Goal: Check status: Check status

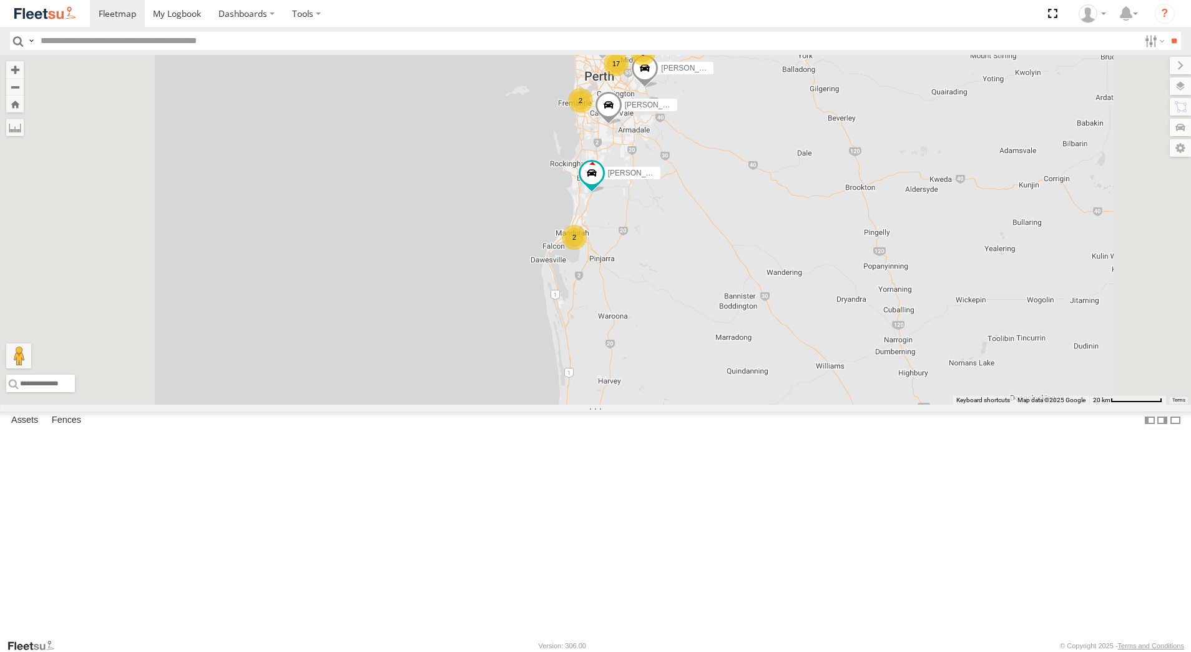
select select "**********"
click at [0, 0] on div "[PERSON_NAME] - 1GOI926 - 0475 377 301" at bounding box center [0, 0] width 0 height 0
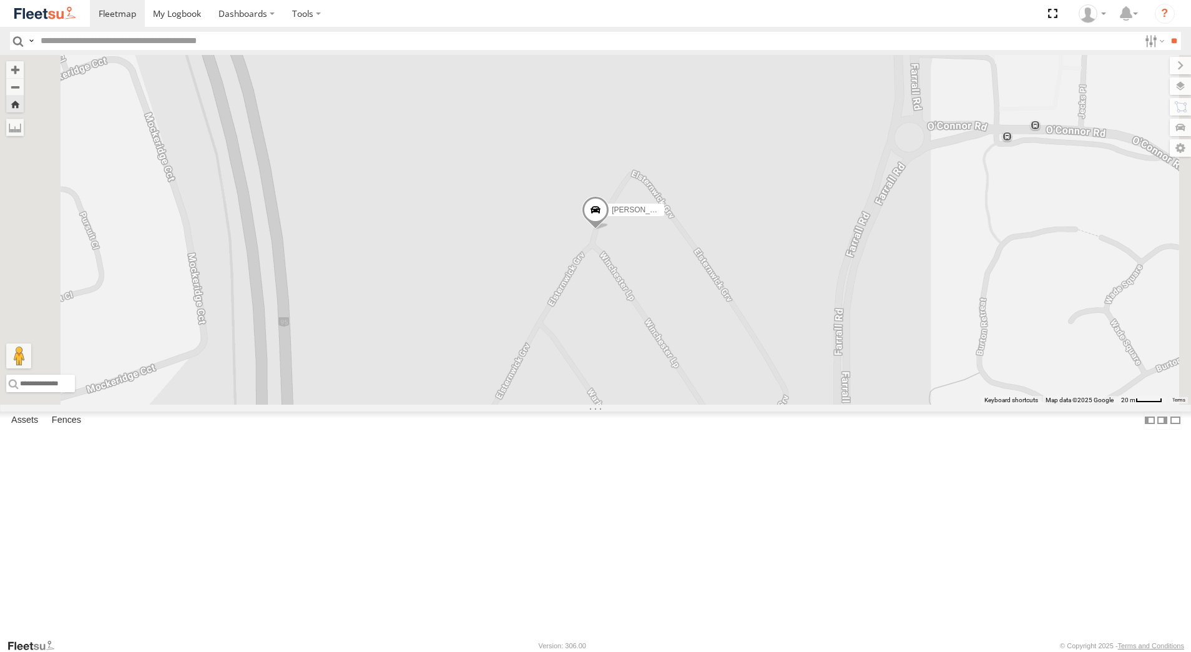
click at [609, 230] on span at bounding box center [595, 213] width 27 height 34
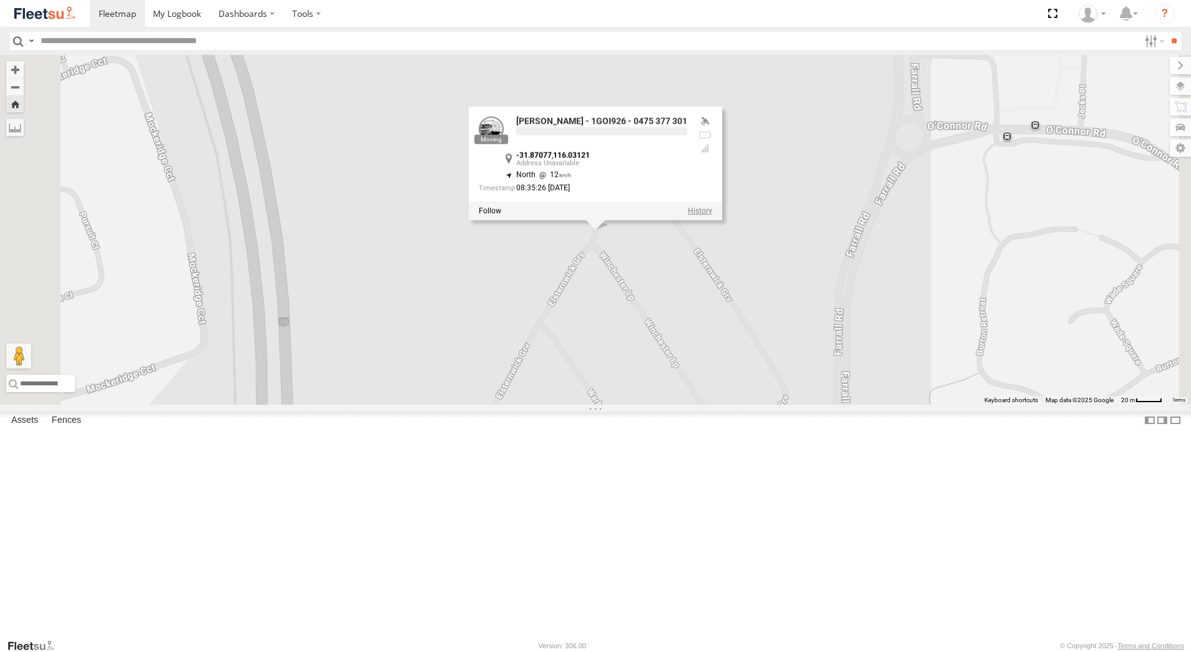
click at [712, 215] on label at bounding box center [700, 211] width 24 height 9
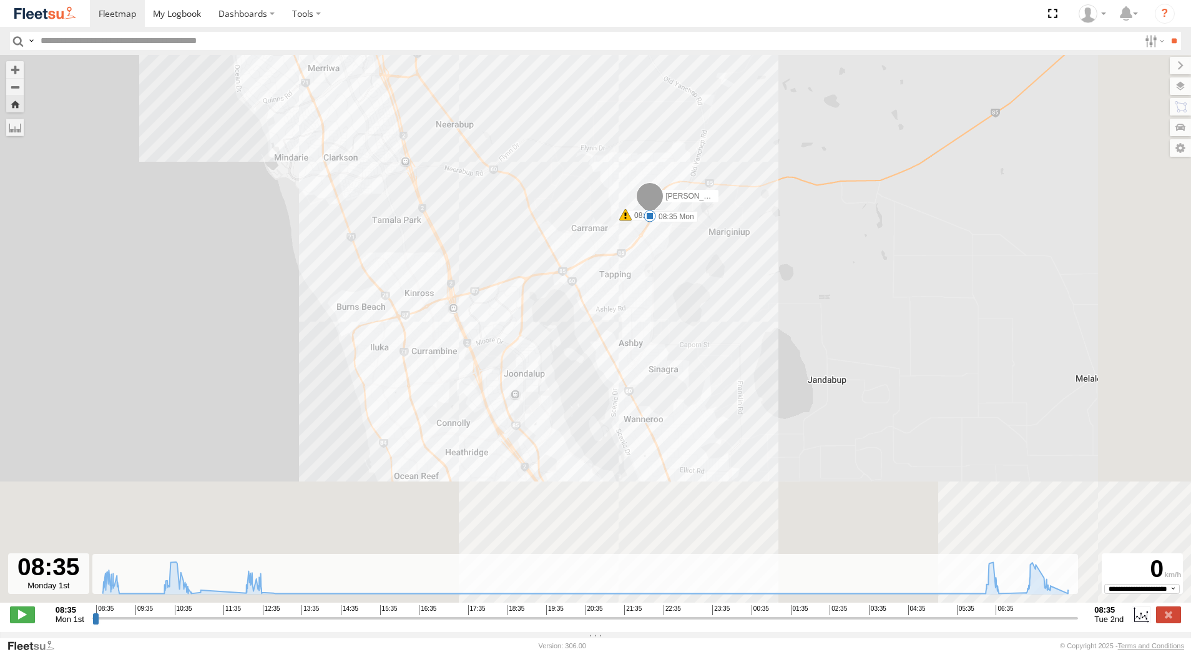
drag, startPoint x: 737, startPoint y: 408, endPoint x: 601, endPoint y: 167, distance: 277.3
click at [610, 192] on div "[PERSON_NAME] - 1GOI926 - 0475 377 301 08:35 Mon 08:38 Mon 09:04 Mon 10:48 Mon …" at bounding box center [595, 335] width 1191 height 561
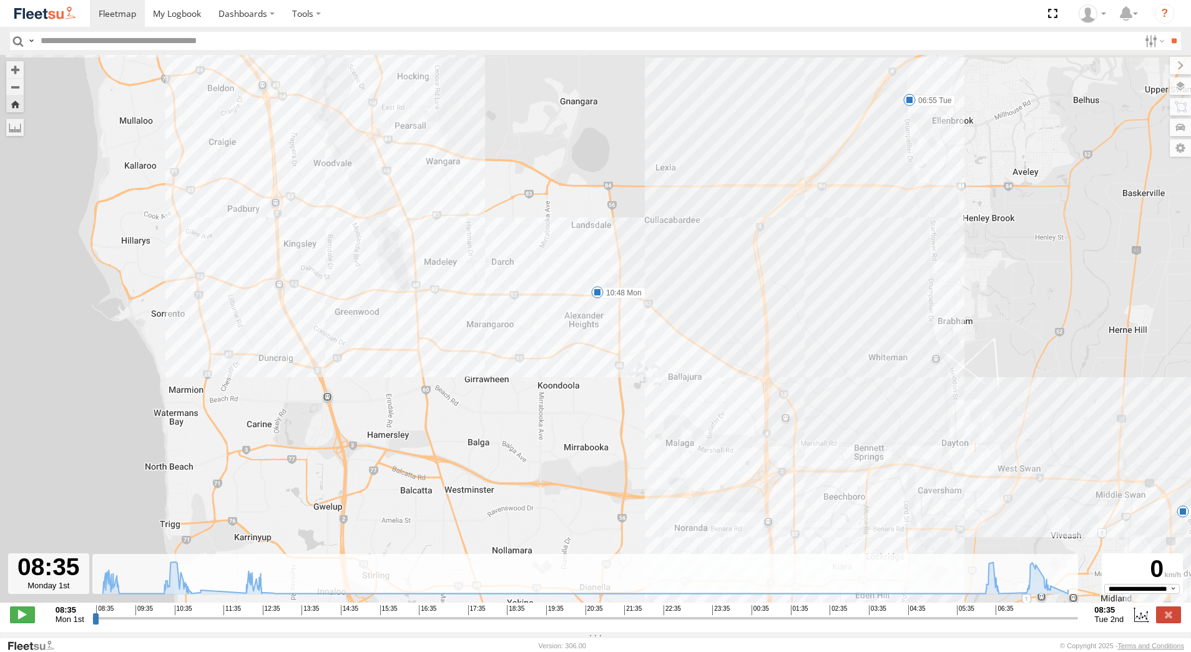
drag, startPoint x: 869, startPoint y: 275, endPoint x: 622, endPoint y: 430, distance: 292.0
click at [622, 430] on div "[PERSON_NAME] - 1GOI926 - 0475 377 301 08:35 Mon 08:38 Mon 09:04 Mon 10:48 Mon …" at bounding box center [595, 335] width 1191 height 561
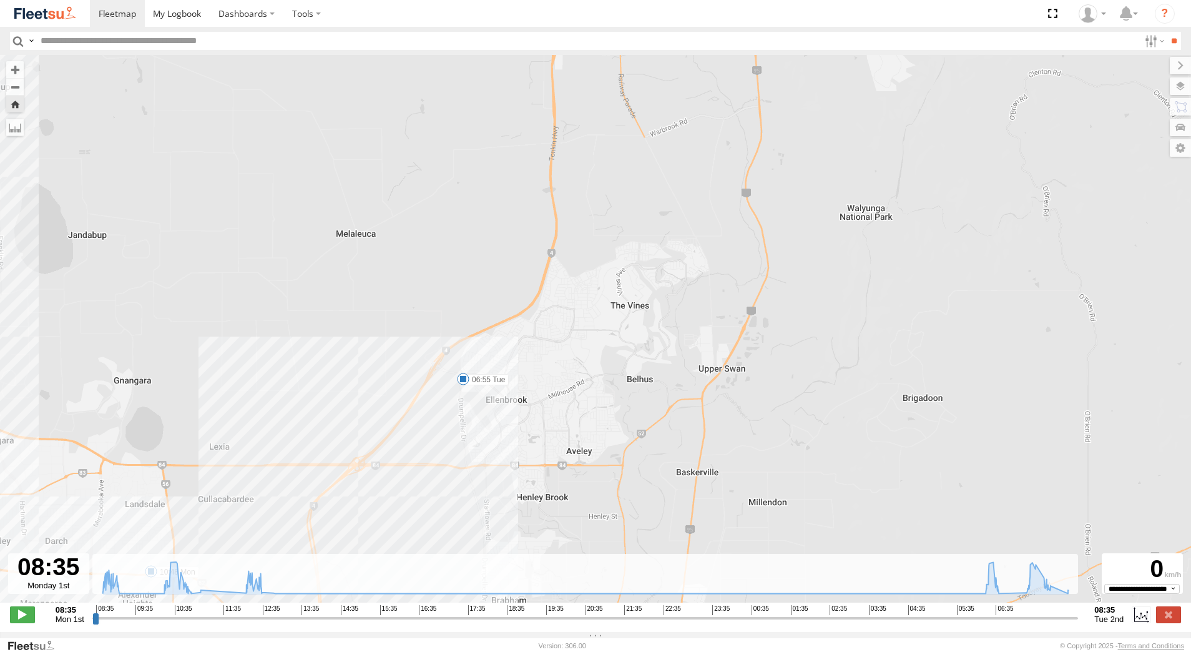
click at [464, 379] on span at bounding box center [463, 379] width 12 height 12
click at [509, 440] on div "[PERSON_NAME] - 1GOI926 - 0475 377 301 08:35 Mon 08:38 Mon 09:04 Mon 10:48 Mon …" at bounding box center [595, 335] width 1191 height 561
drag, startPoint x: 509, startPoint y: 440, endPoint x: 532, endPoint y: 300, distance: 142.2
click at [529, 308] on div "[PERSON_NAME] - 1GOI926 - 0475 377 301 08:35 Mon 08:38 Mon 09:04 Mon 10:48 Mon …" at bounding box center [595, 335] width 1191 height 561
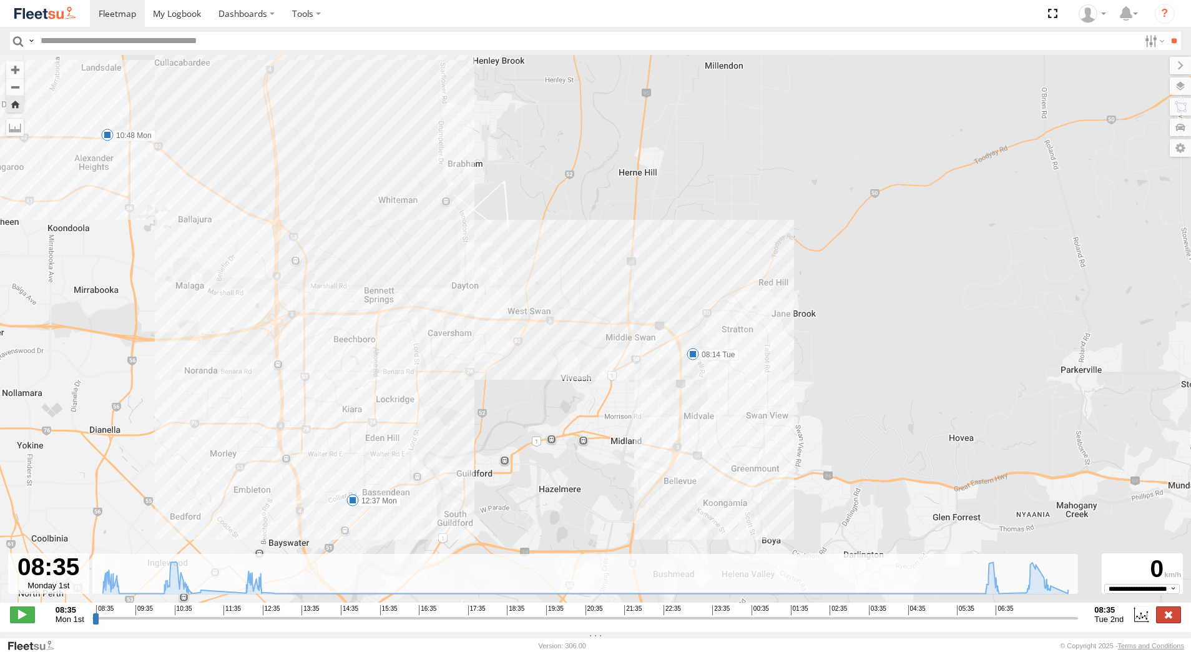
click at [1175, 622] on label at bounding box center [1168, 614] width 25 height 16
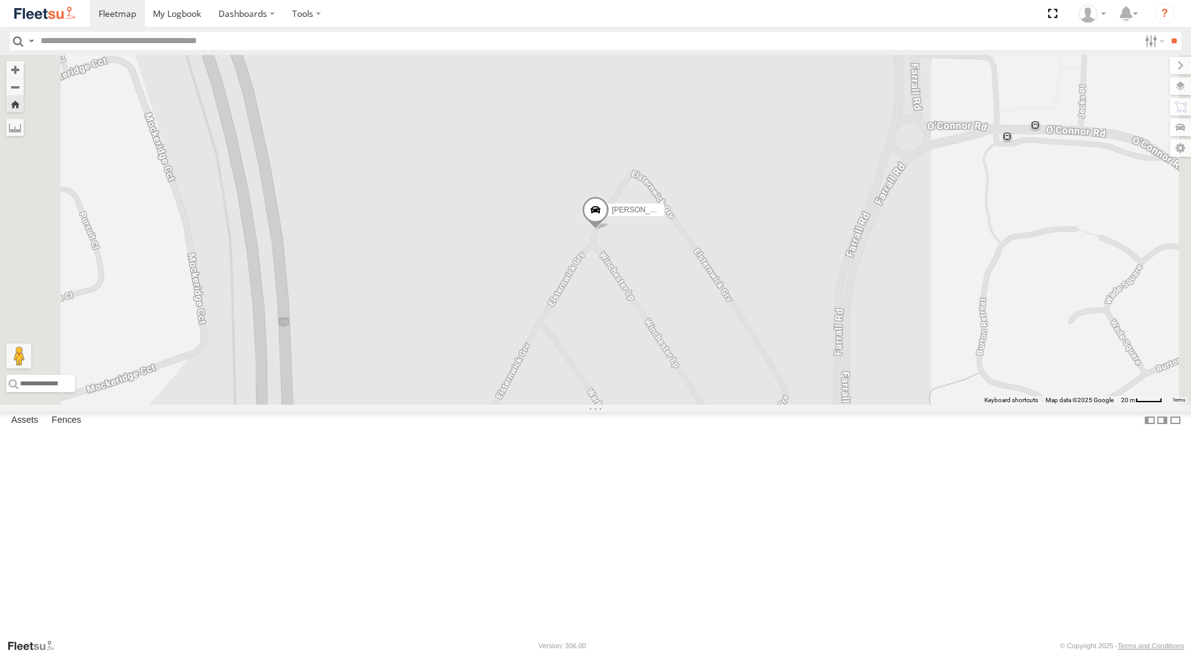
click at [0, 0] on div "[PERSON_NAME] - 1IJS864" at bounding box center [0, 0] width 0 height 0
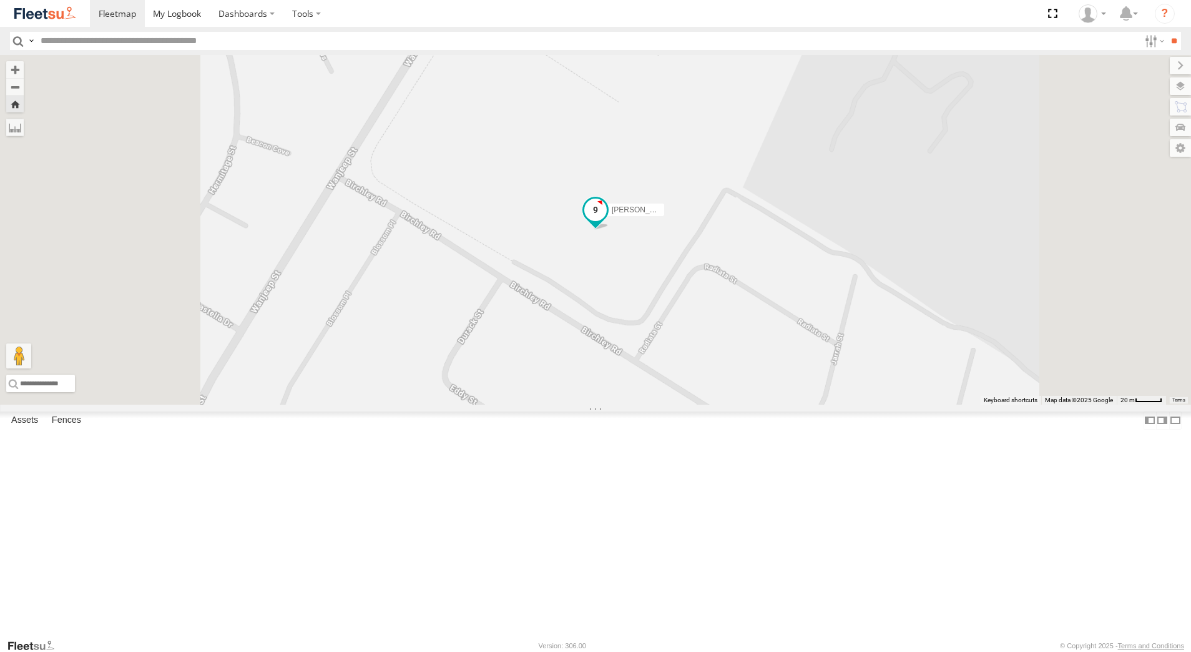
click at [607, 222] on span at bounding box center [595, 210] width 22 height 22
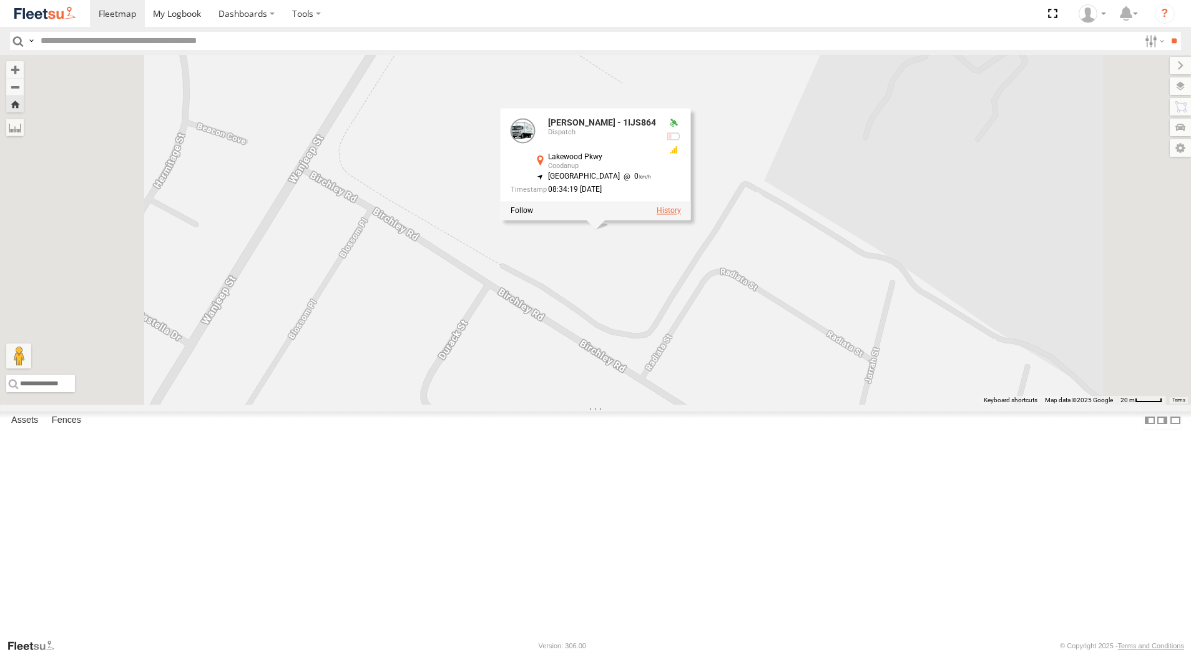
click at [681, 215] on label at bounding box center [669, 211] width 24 height 9
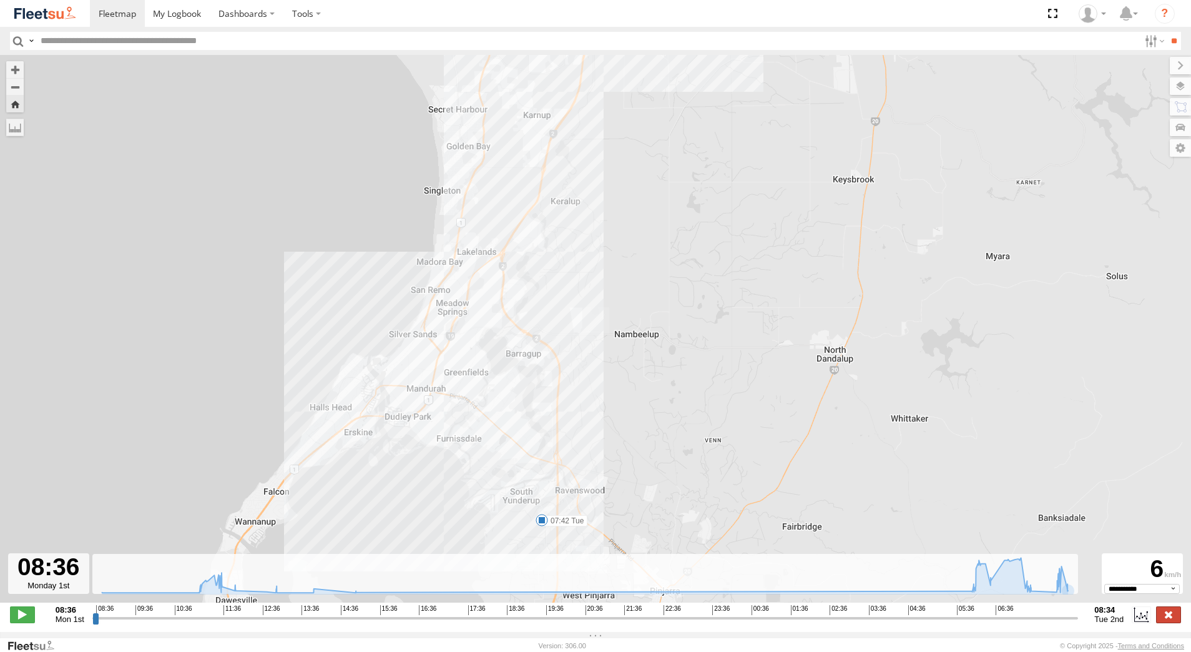
click at [1170, 620] on label at bounding box center [1168, 614] width 25 height 16
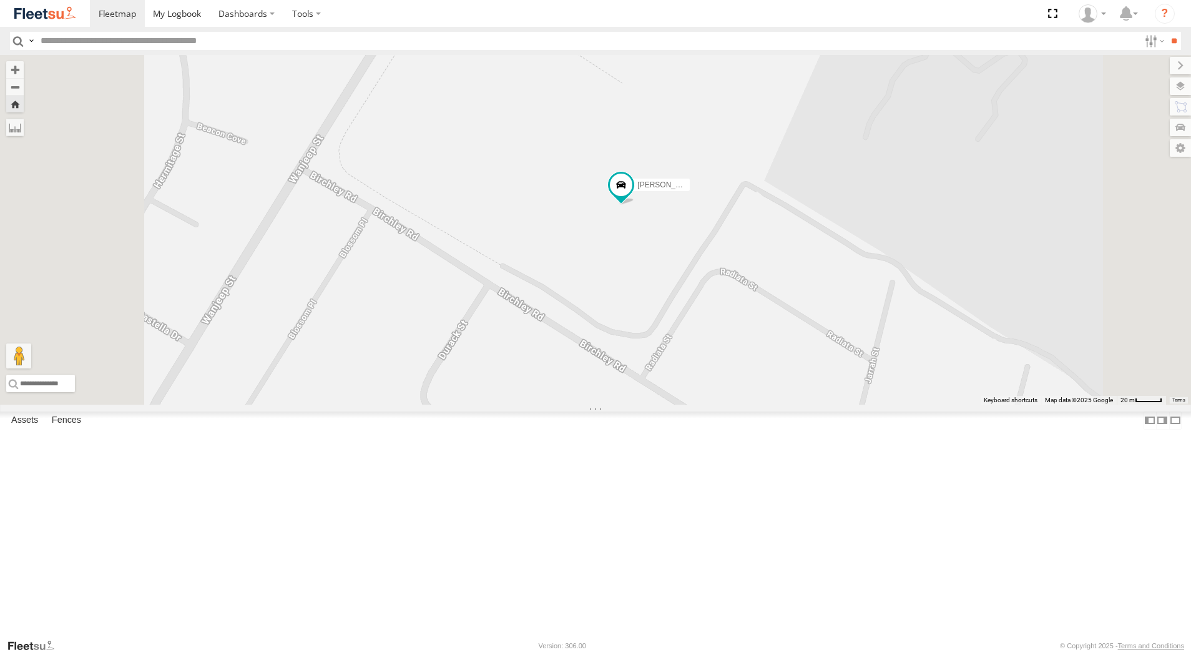
scroll to position [437, 0]
click at [0, 0] on div "Stone Truck - 1EQX550" at bounding box center [0, 0] width 0 height 0
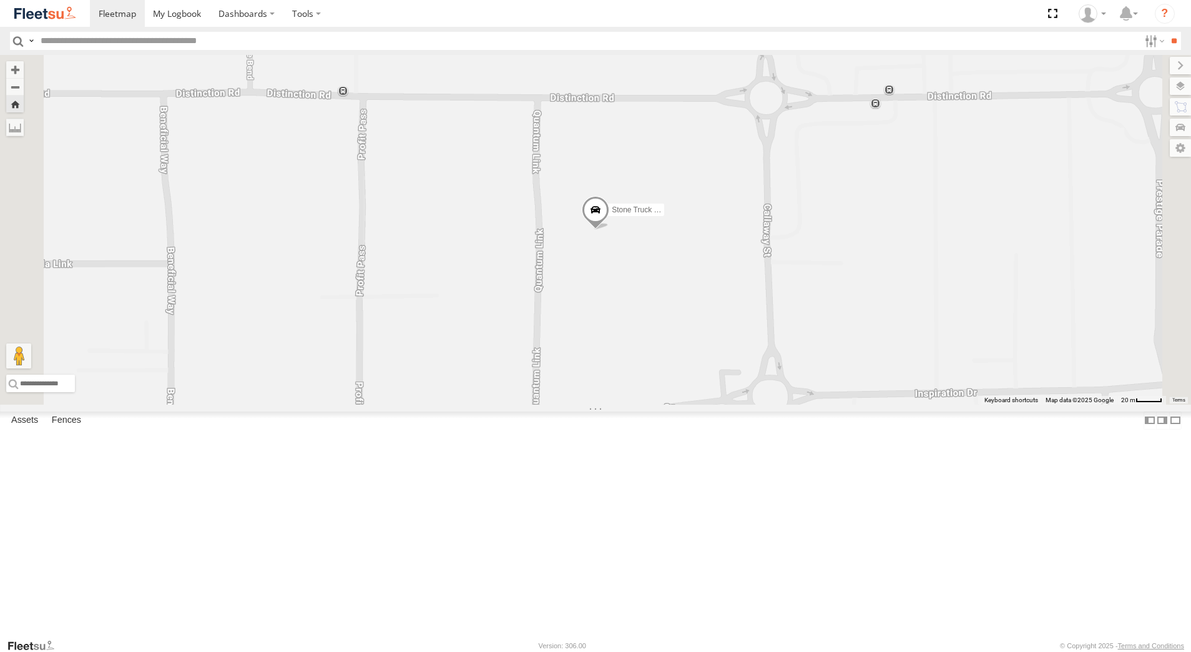
click at [609, 230] on span at bounding box center [595, 213] width 27 height 34
click at [673, 215] on label at bounding box center [661, 211] width 24 height 9
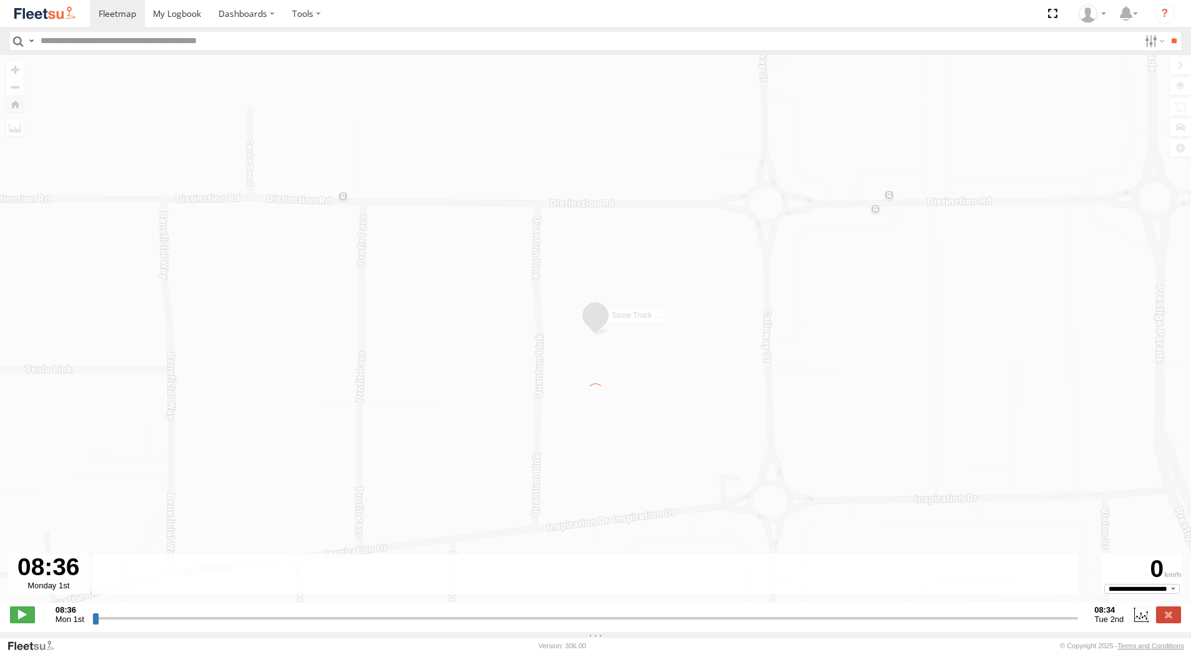
type input "**********"
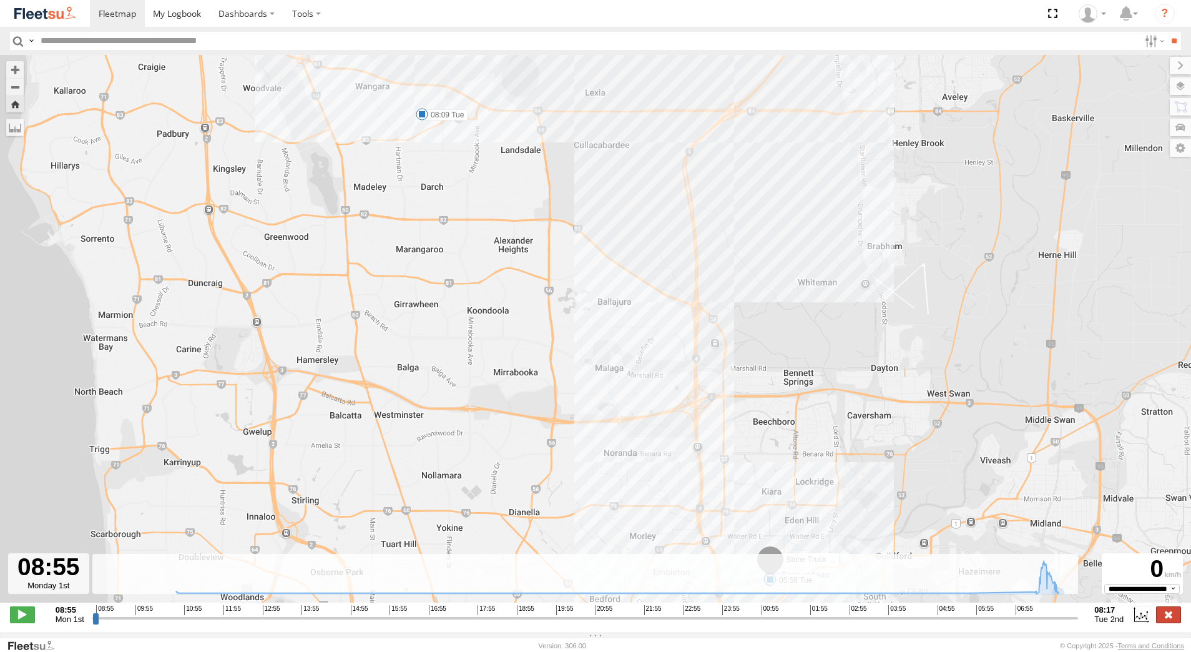
click at [1165, 622] on label at bounding box center [1168, 614] width 25 height 16
